Goal: Information Seeking & Learning: Learn about a topic

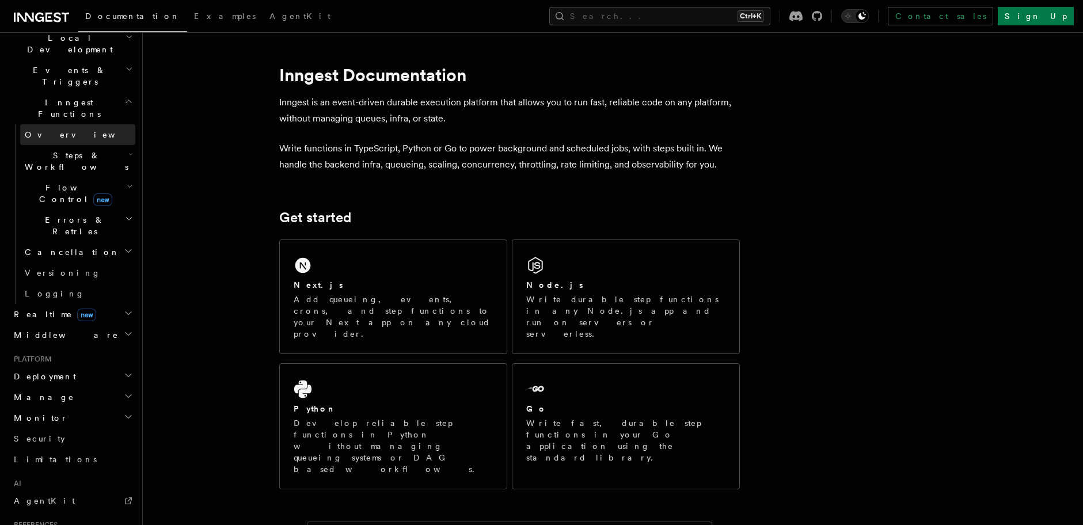
click at [31, 130] on span "Overview" at bounding box center [84, 134] width 119 height 9
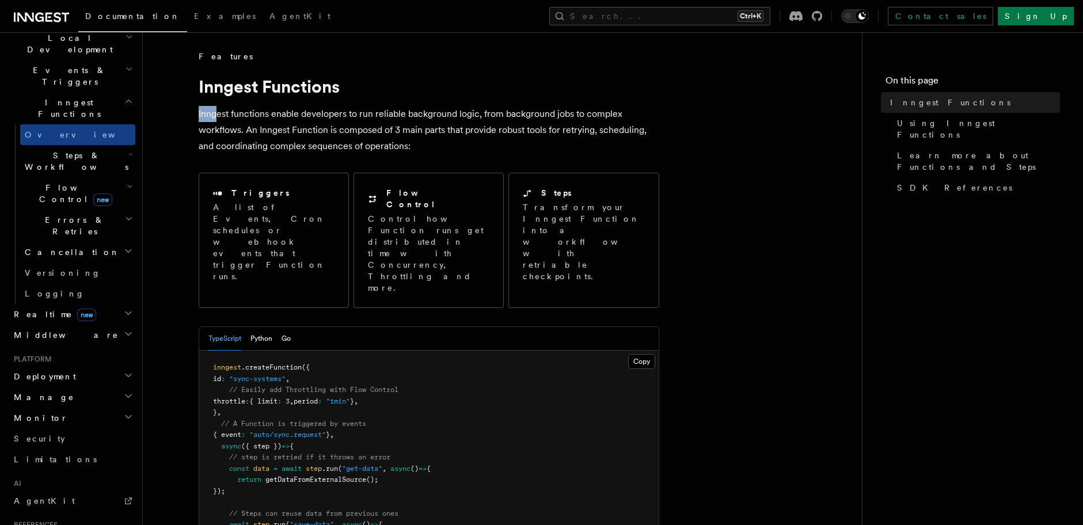
drag, startPoint x: 196, startPoint y: 100, endPoint x: 214, endPoint y: 111, distance: 21.7
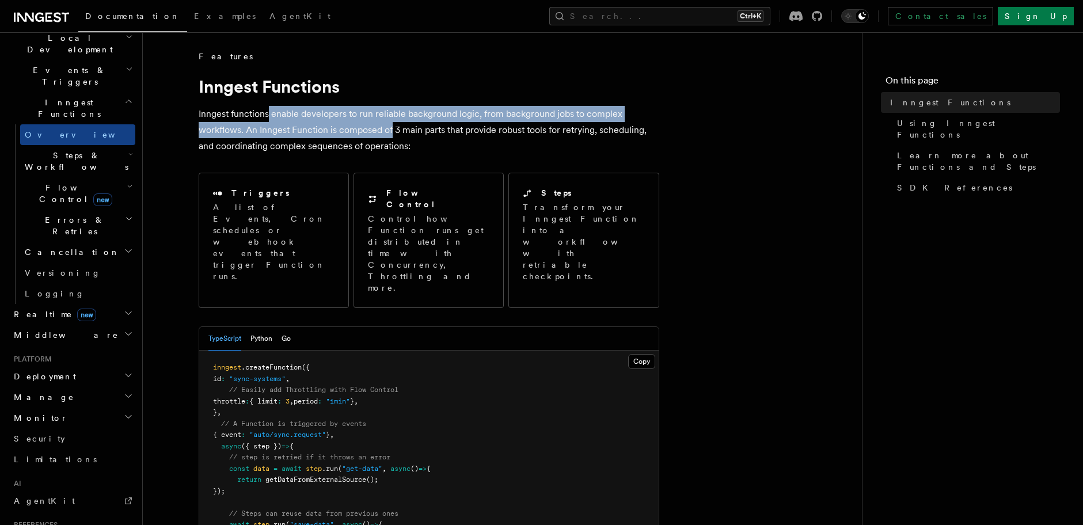
drag, startPoint x: 268, startPoint y: 118, endPoint x: 393, endPoint y: 137, distance: 126.4
click at [393, 137] on p "Inngest functions enable developers to run reliable background logic, from back…" at bounding box center [429, 130] width 461 height 48
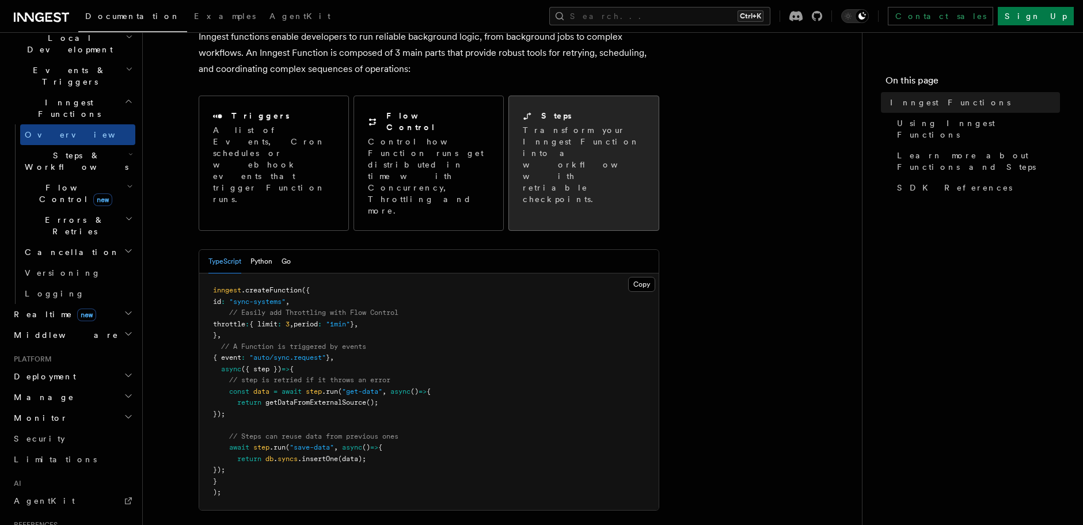
scroll to position [138, 0]
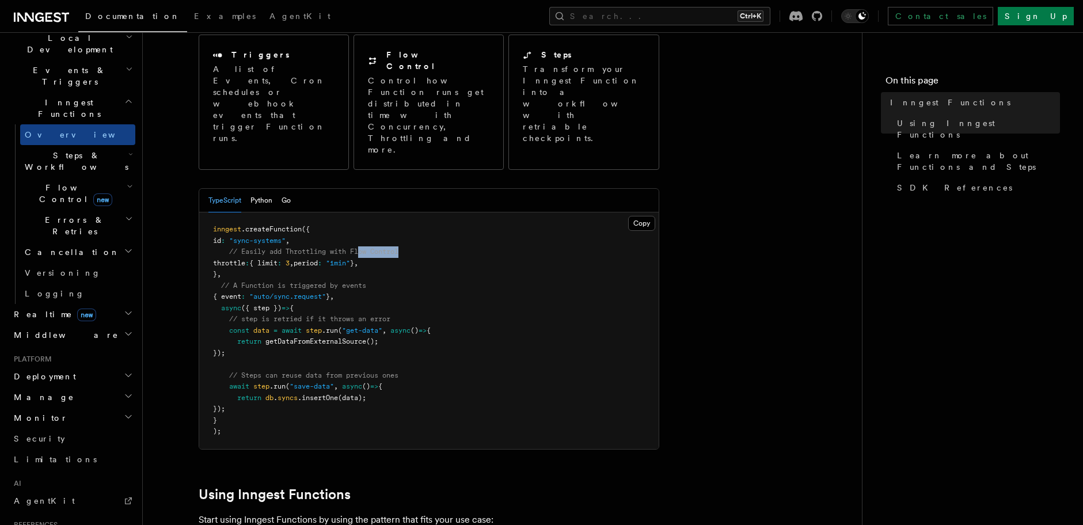
drag, startPoint x: 361, startPoint y: 207, endPoint x: 417, endPoint y: 207, distance: 55.8
click at [417, 212] on pre "inngest .createFunction ({ id : "sync-systems" , // Easily add Throttling with …" at bounding box center [428, 330] width 459 height 237
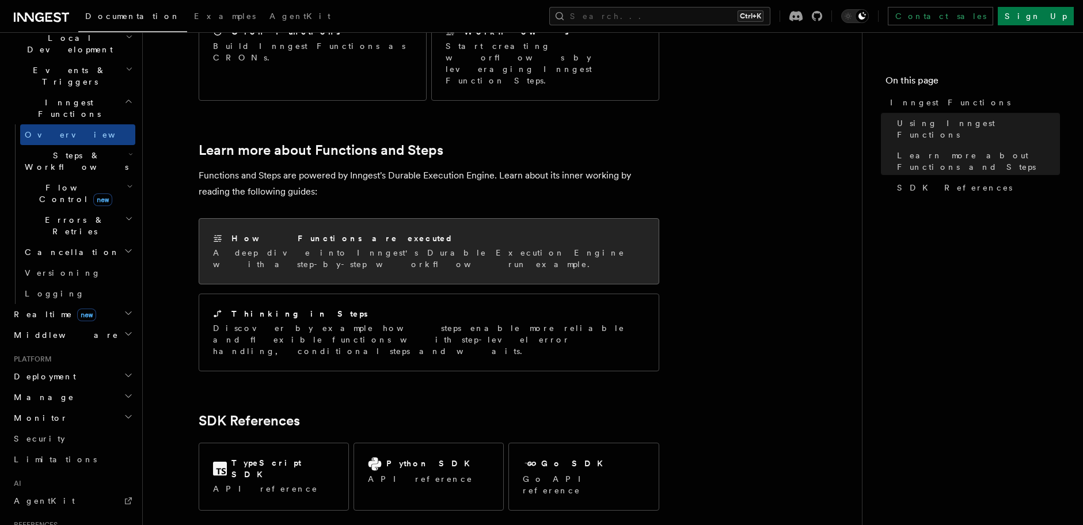
scroll to position [829, 0]
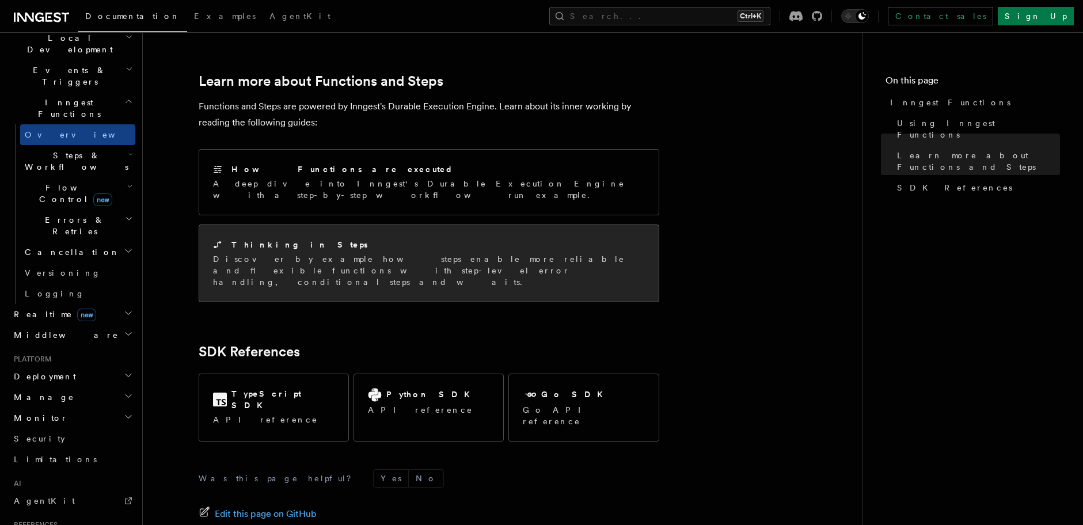
click at [333, 253] on p "Discover by example how steps enable more reliable and flexible functions with …" at bounding box center [429, 270] width 432 height 35
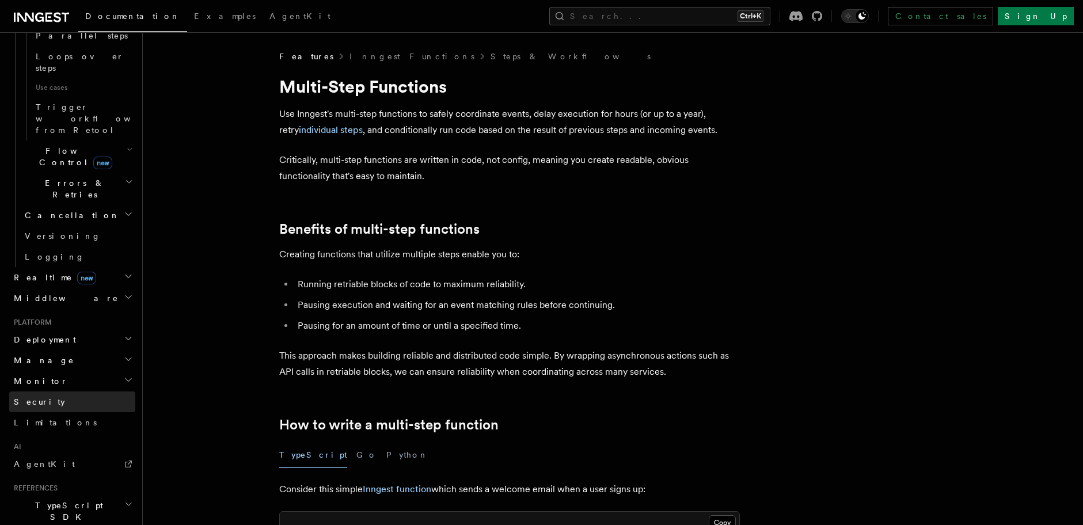
scroll to position [707, 0]
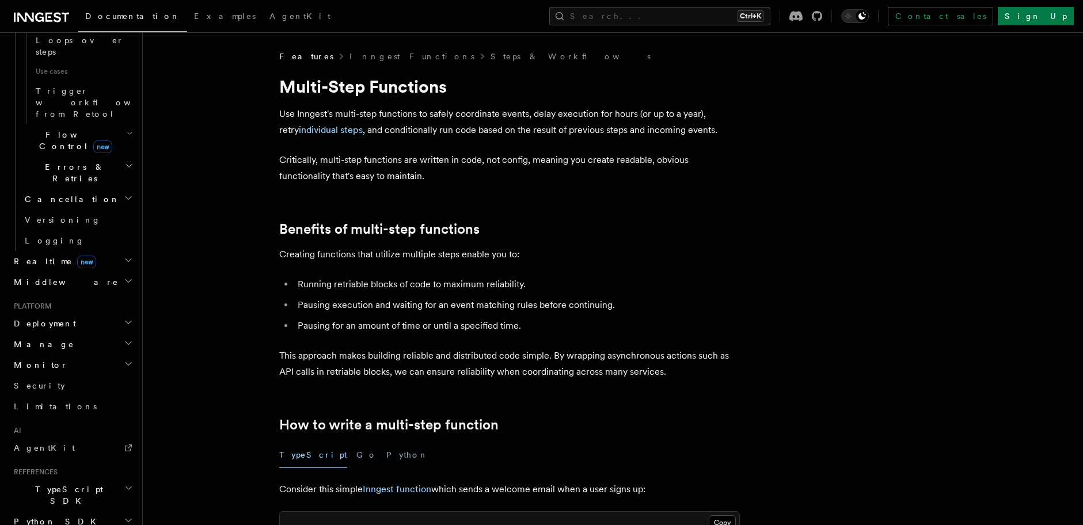
click at [55, 484] on span "TypeScript SDK" at bounding box center [66, 495] width 115 height 23
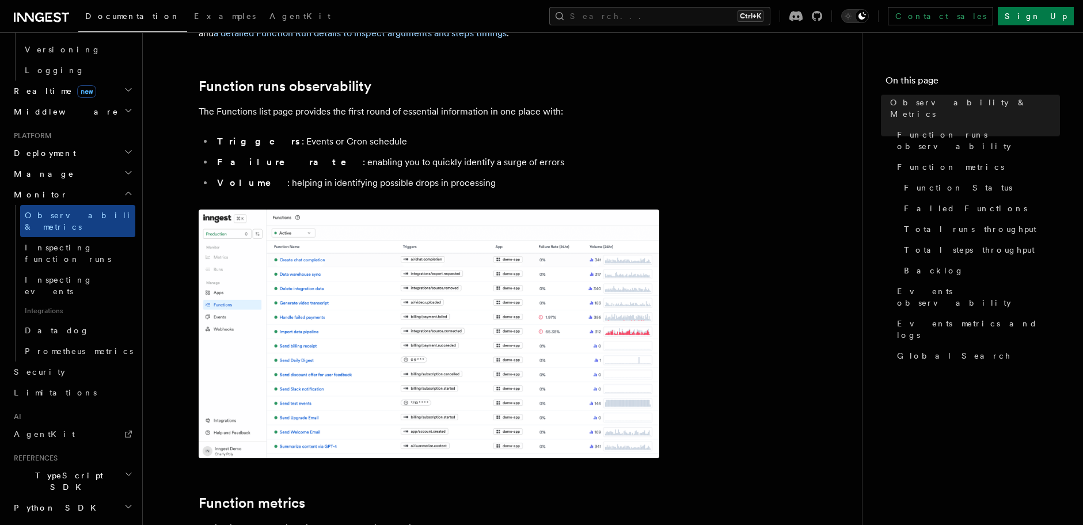
scroll to position [276, 0]
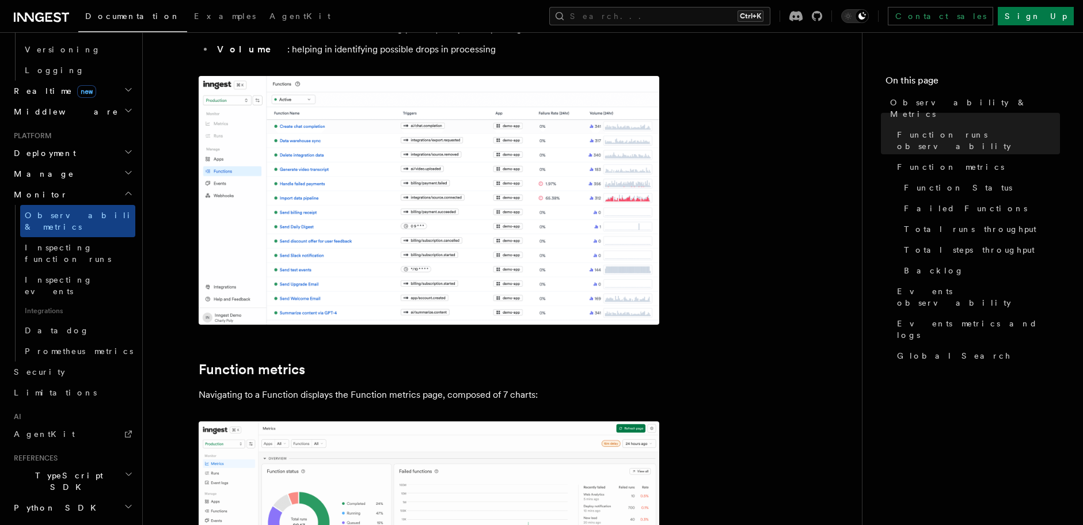
click at [399, 220] on img at bounding box center [429, 200] width 461 height 249
click at [526, 254] on img at bounding box center [429, 200] width 461 height 249
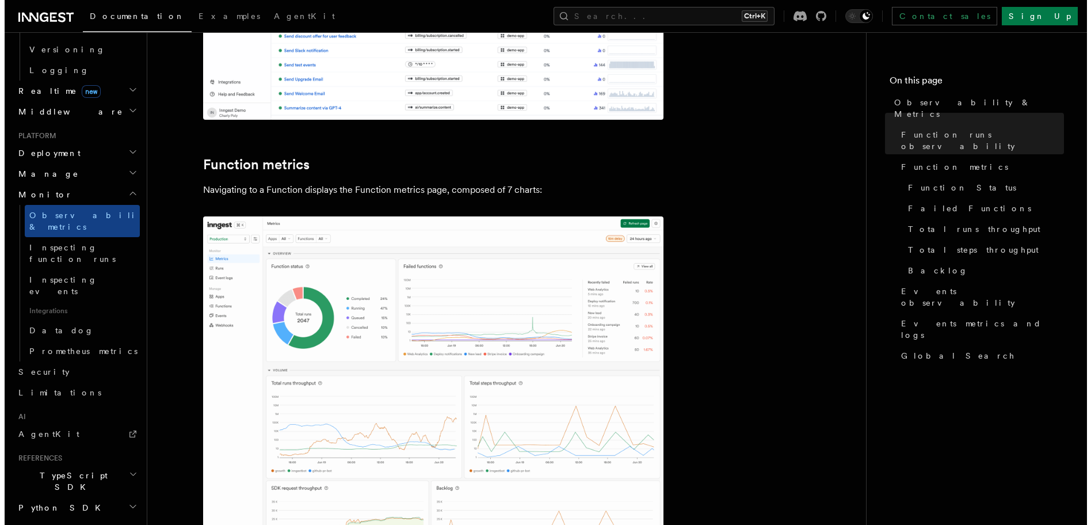
scroll to position [484, 0]
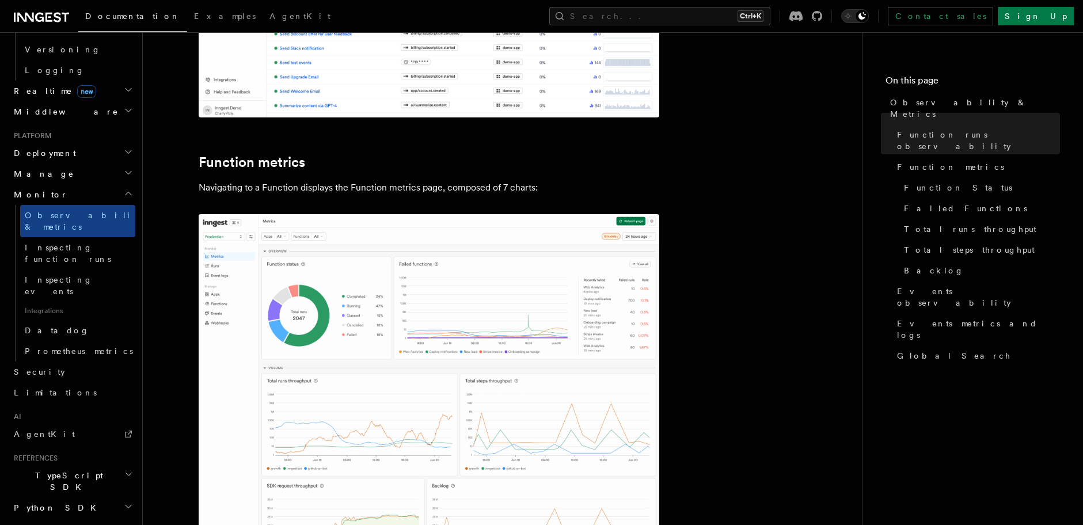
click at [525, 255] on img at bounding box center [429, 456] width 461 height 484
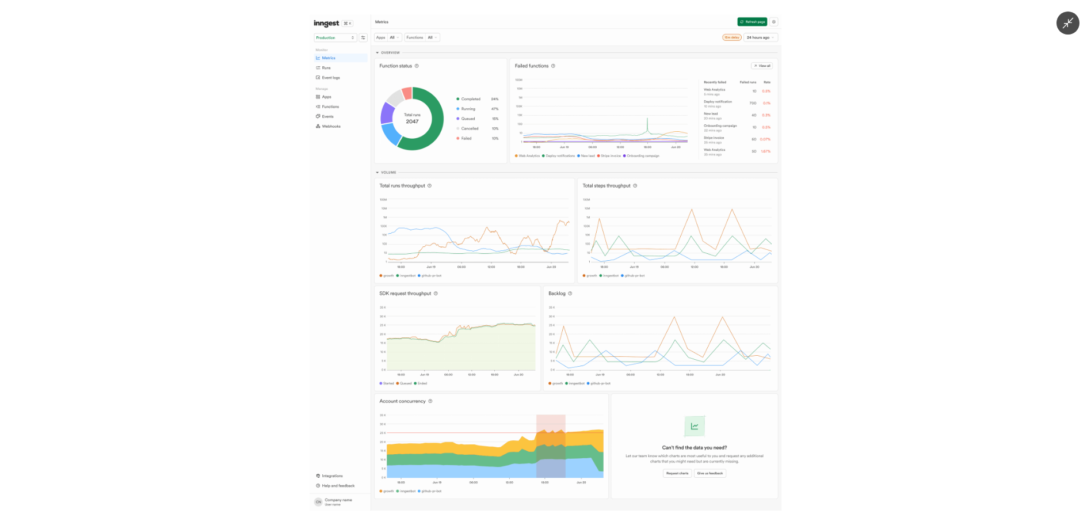
click at [910, 264] on div at bounding box center [545, 262] width 1091 height 525
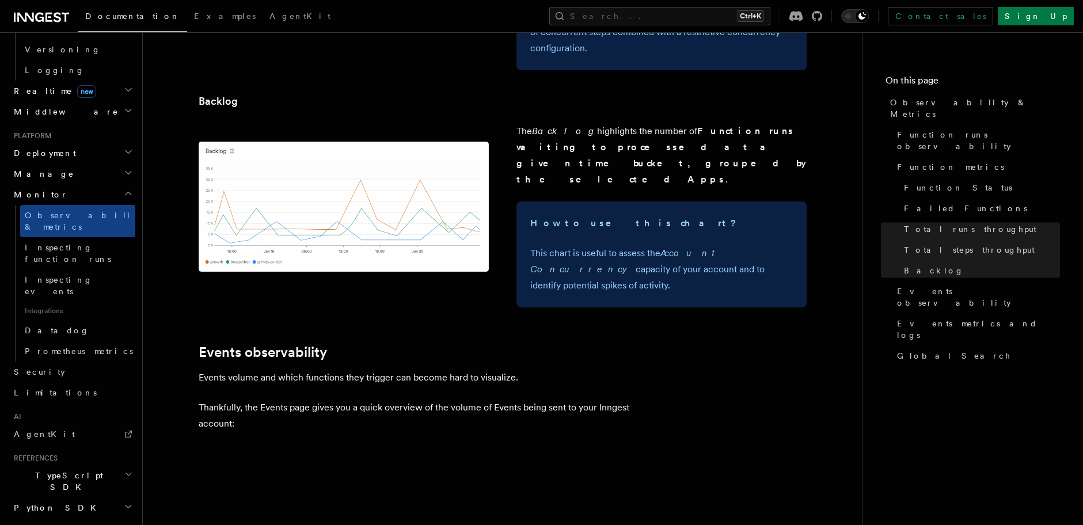
scroll to position [2418, 0]
